Goal: Task Accomplishment & Management: Manage account settings

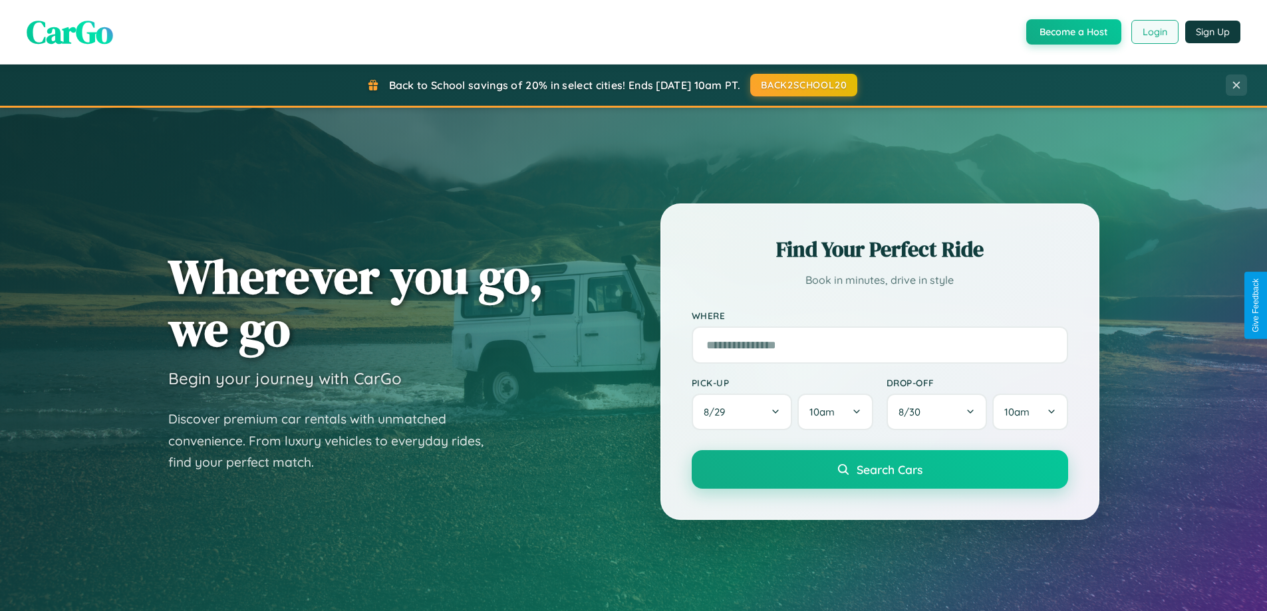
click at [1154, 32] on button "Login" at bounding box center [1154, 32] width 47 height 24
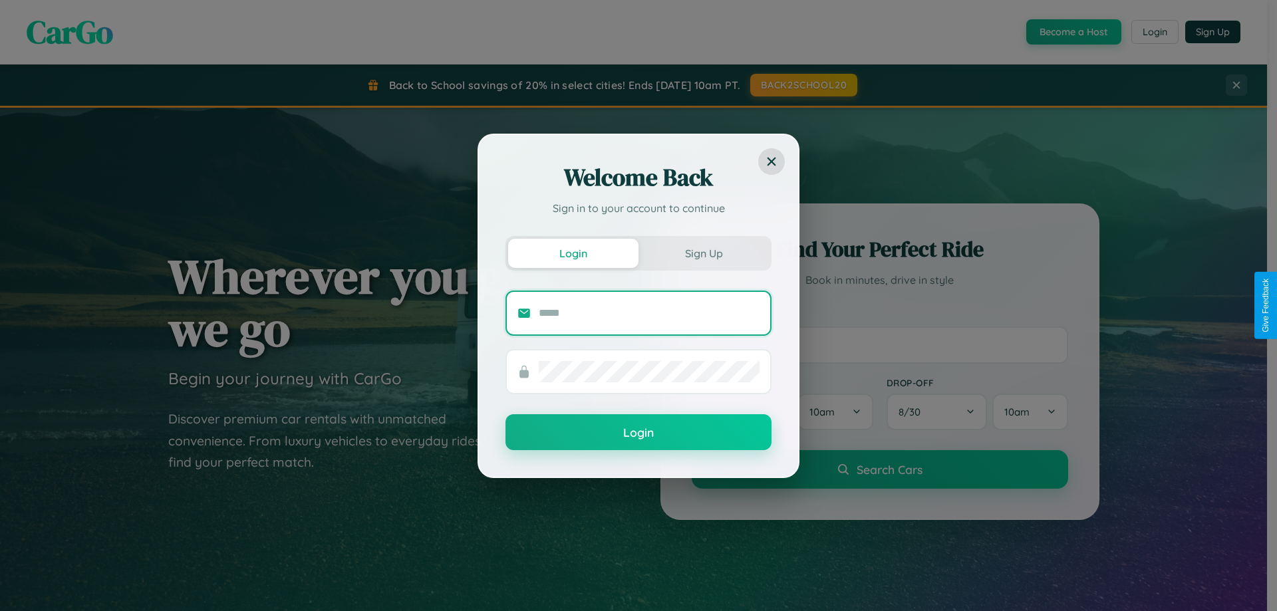
click at [649, 313] on input "text" at bounding box center [649, 313] width 221 height 21
type input "**********"
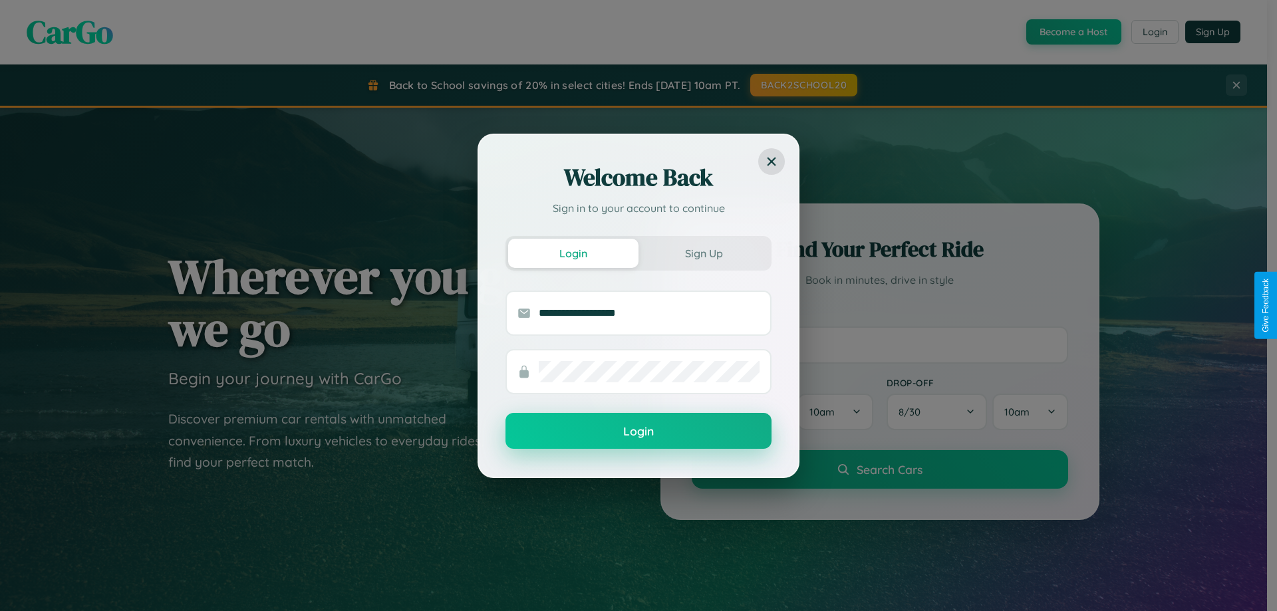
click at [638, 432] on button "Login" at bounding box center [638, 431] width 266 height 36
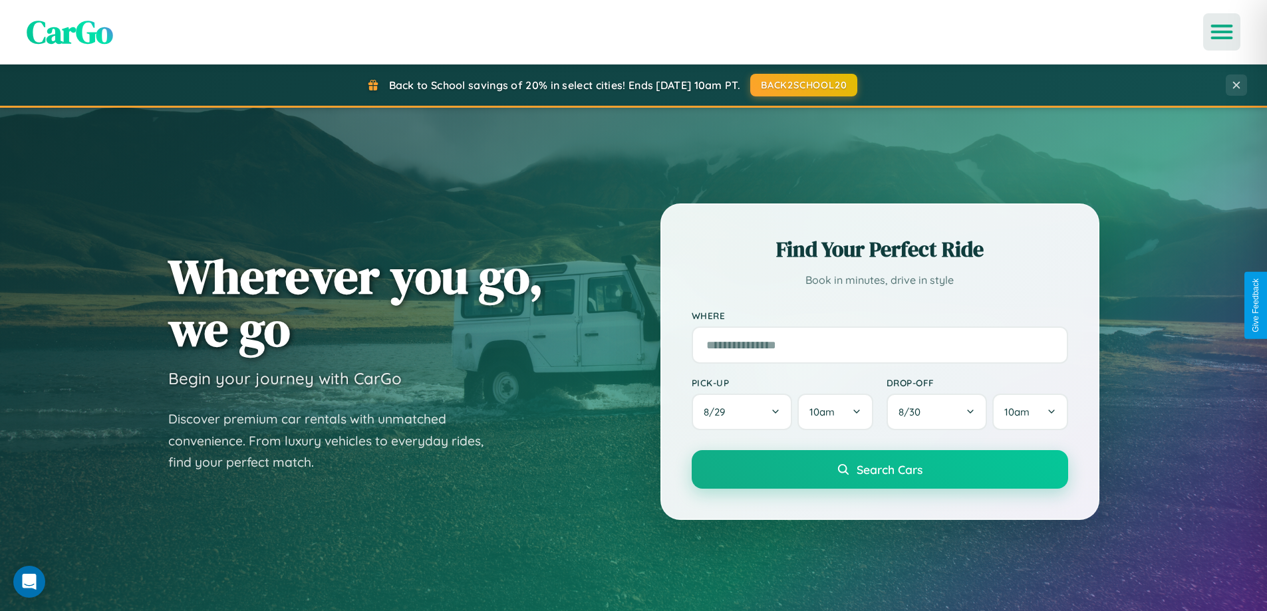
click at [1222, 32] on icon "Open menu" at bounding box center [1221, 32] width 19 height 12
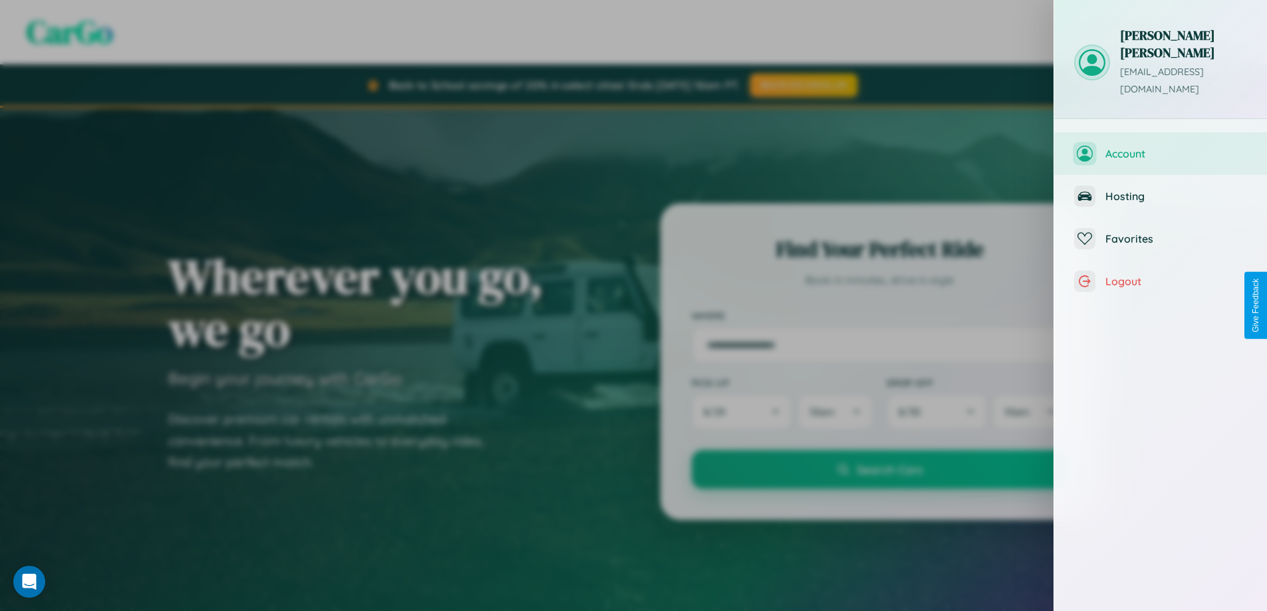
click at [1160, 147] on span "Account" at bounding box center [1176, 153] width 142 height 13
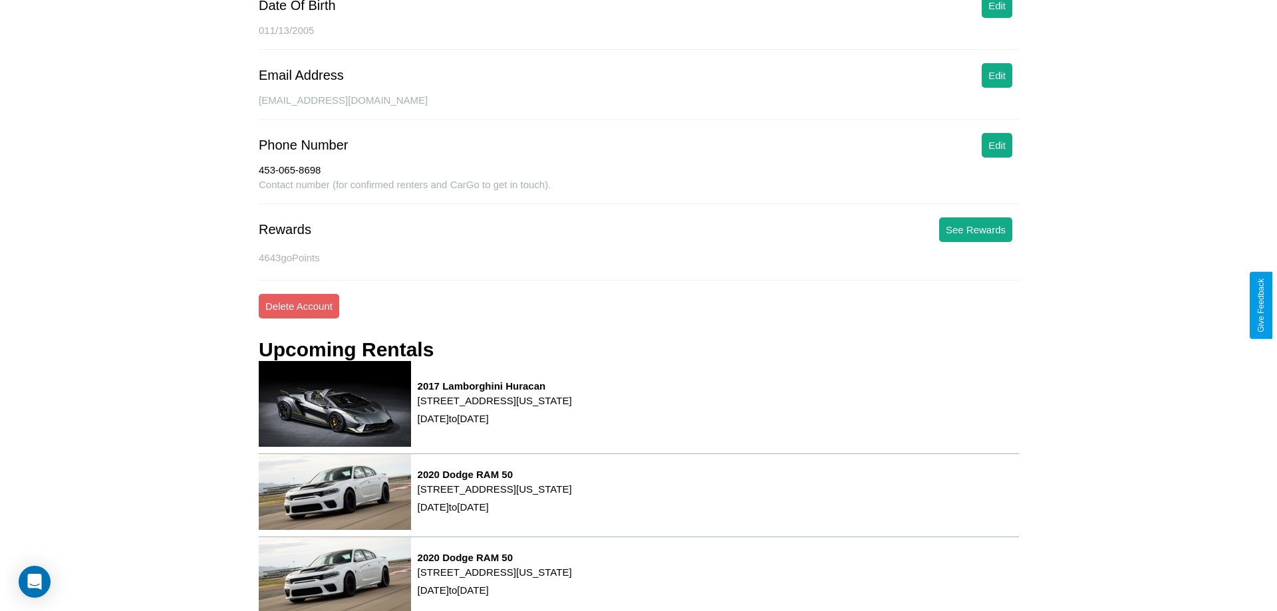
scroll to position [192, 0]
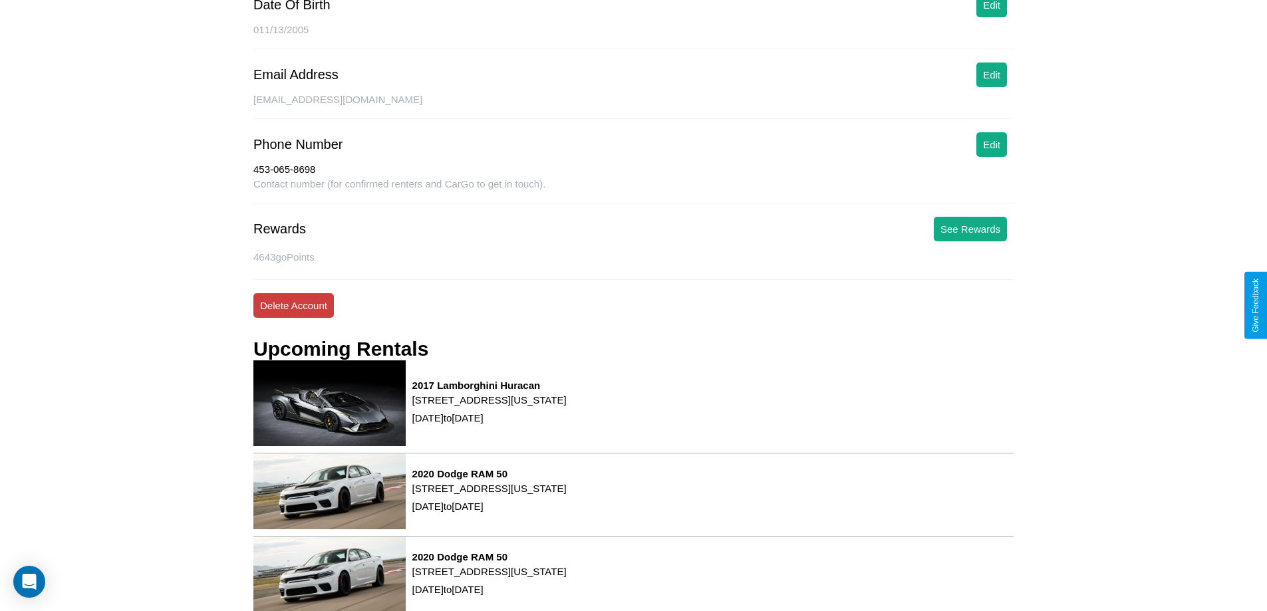
click at [293, 305] on button "Delete Account" at bounding box center [293, 305] width 80 height 25
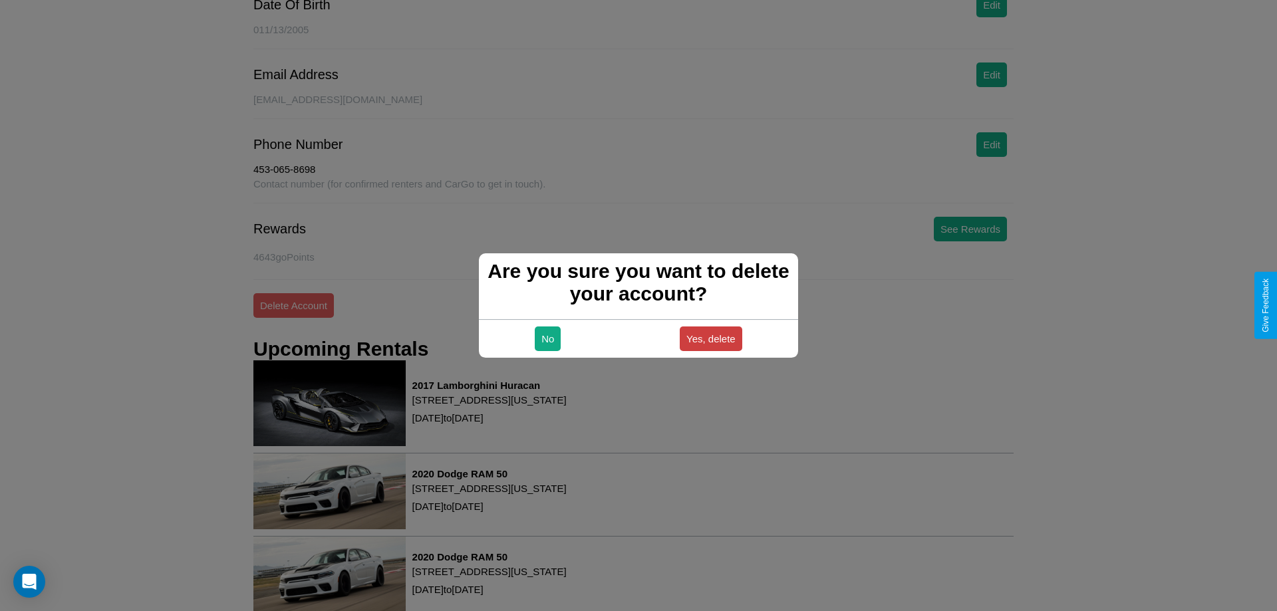
click at [710, 338] on button "Yes, delete" at bounding box center [711, 339] width 63 height 25
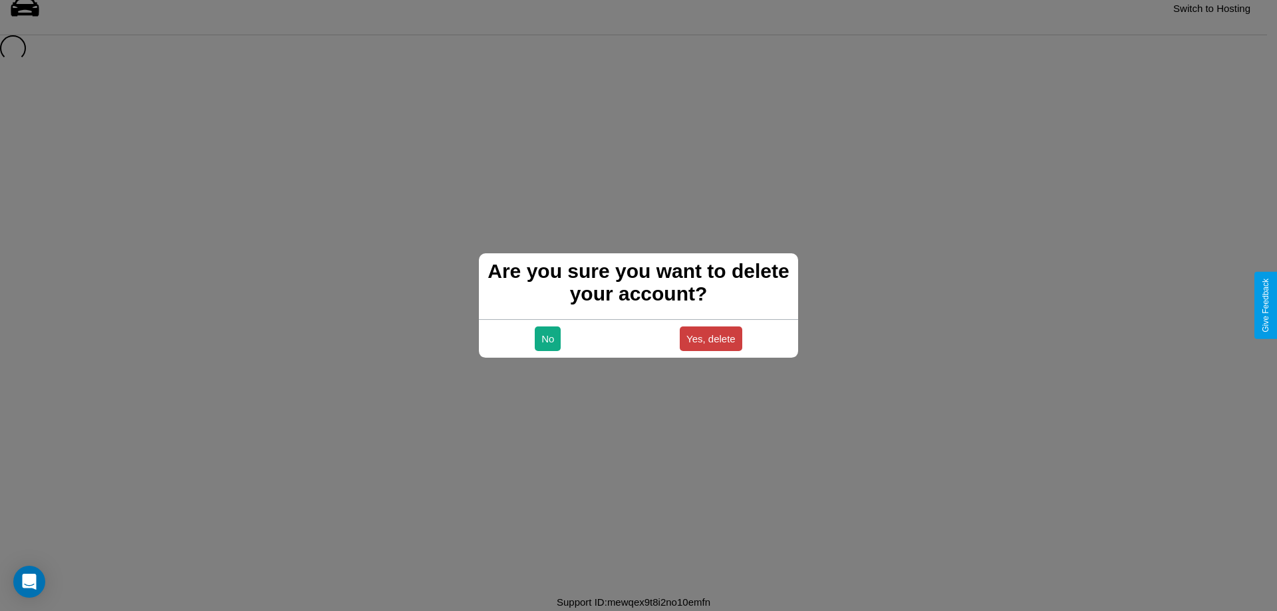
scroll to position [18, 0]
